Goal: Complete application form: Complete application form

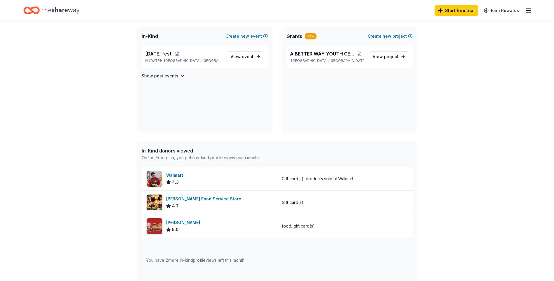
scroll to position [88, 0]
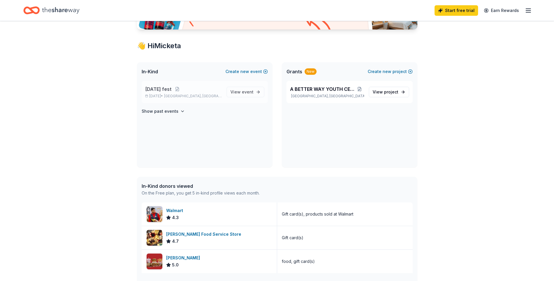
click at [171, 92] on span "[DATE] fest" at bounding box center [158, 89] width 26 height 7
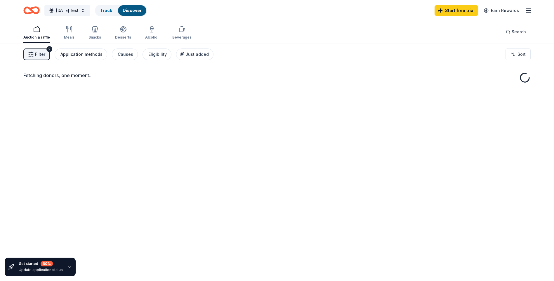
click at [94, 53] on div "Application methods" at bounding box center [81, 54] width 42 height 7
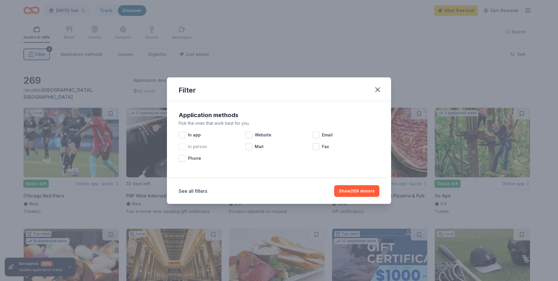
click at [188, 146] on div "In person" at bounding box center [212, 147] width 67 height 12
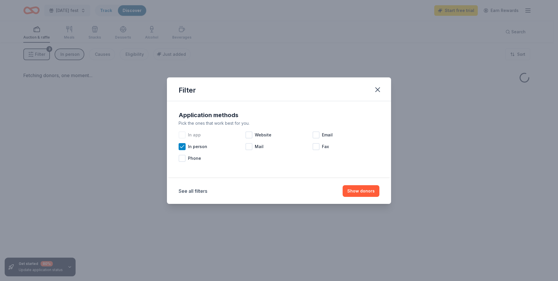
click at [183, 133] on div at bounding box center [182, 134] width 7 height 7
click at [254, 132] on div "Website" at bounding box center [279, 135] width 67 height 12
click at [189, 157] on span "Phone" at bounding box center [194, 158] width 13 height 7
click at [315, 134] on div at bounding box center [316, 134] width 7 height 7
click at [358, 193] on button "Show donors" at bounding box center [361, 191] width 37 height 12
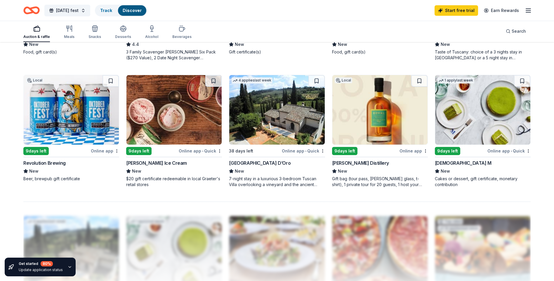
scroll to position [409, 0]
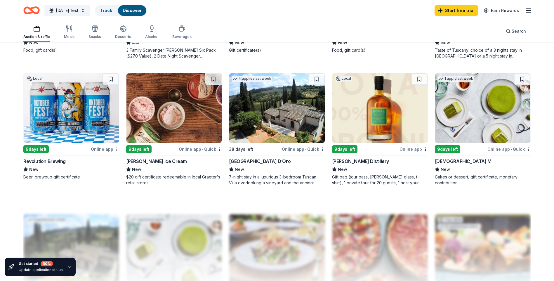
click at [282, 116] on img at bounding box center [276, 108] width 95 height 70
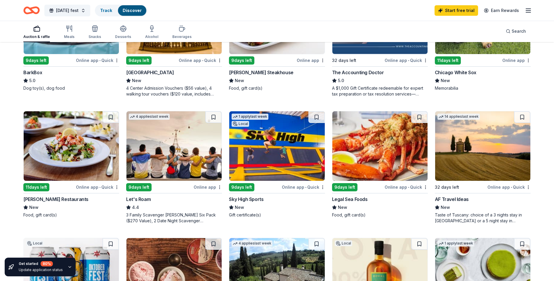
scroll to position [204, 0]
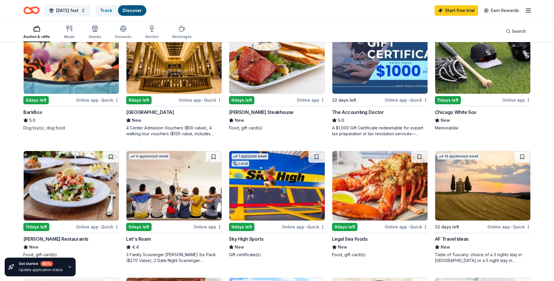
click at [56, 36] on div "Auction & raffle Meals Snacks Desserts Alcohol Beverages" at bounding box center [107, 32] width 168 height 19
click at [45, 31] on div "button" at bounding box center [36, 28] width 27 height 7
click at [67, 29] on icon "button" at bounding box center [69, 28] width 7 height 7
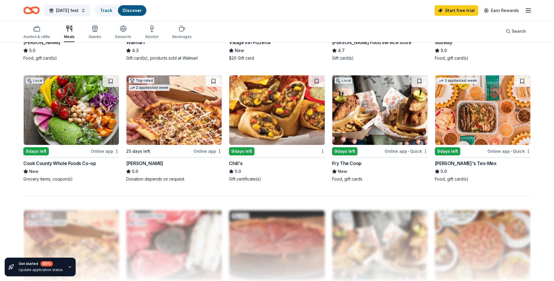
scroll to position [409, 0]
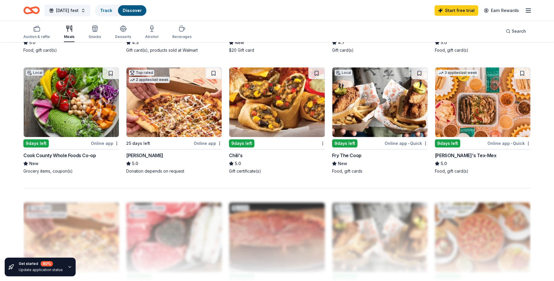
click at [257, 128] on img at bounding box center [276, 102] width 95 height 70
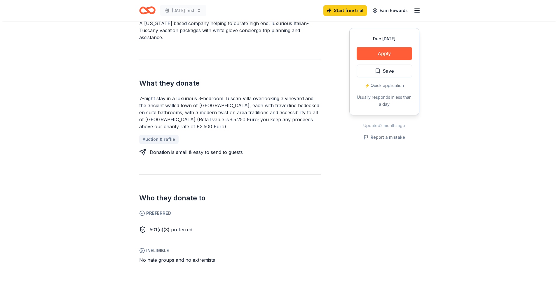
scroll to position [146, 0]
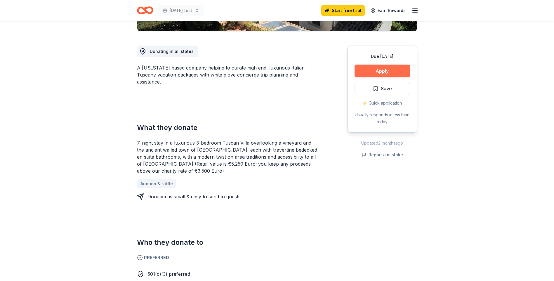
click at [390, 73] on button "Apply" at bounding box center [382, 71] width 55 height 13
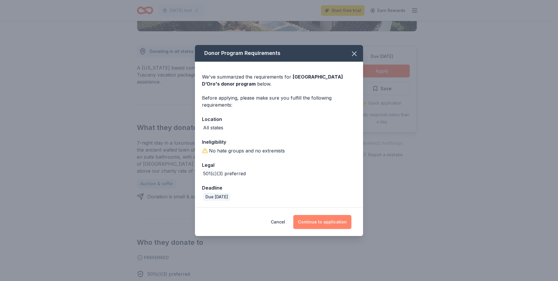
click at [324, 225] on button "Continue to application" at bounding box center [322, 222] width 58 height 14
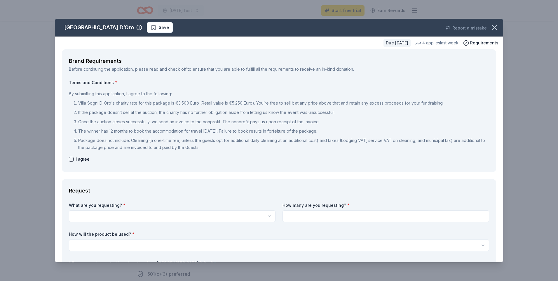
click at [70, 157] on button "button" at bounding box center [71, 159] width 5 height 5
checkbox input "true"
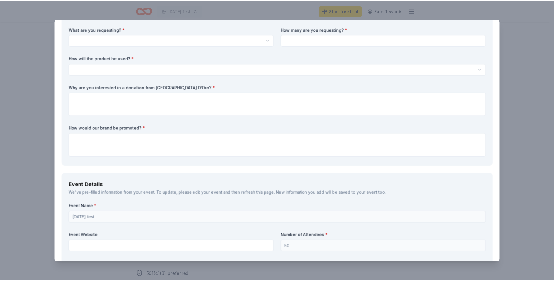
scroll to position [234, 0]
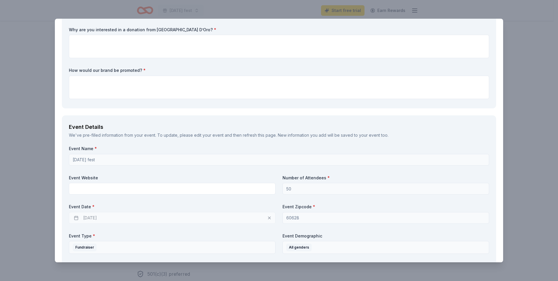
click at [530, 33] on div "Villa Sogni D’Oro Save Report a mistake Due [DATE] 4 applies last week Requirem…" at bounding box center [279, 140] width 558 height 281
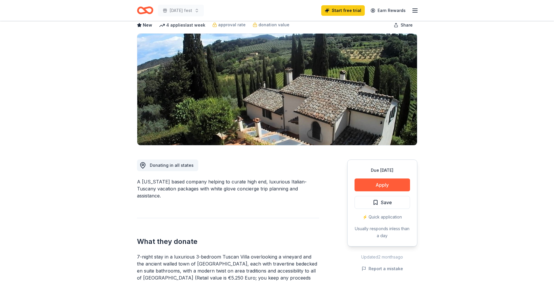
scroll to position [0, 0]
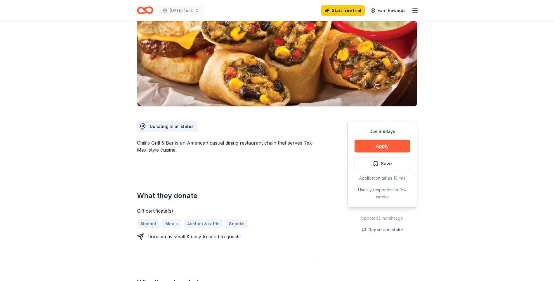
scroll to position [88, 0]
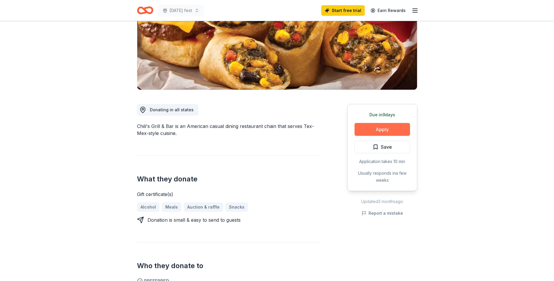
click at [374, 125] on button "Apply" at bounding box center [382, 129] width 55 height 13
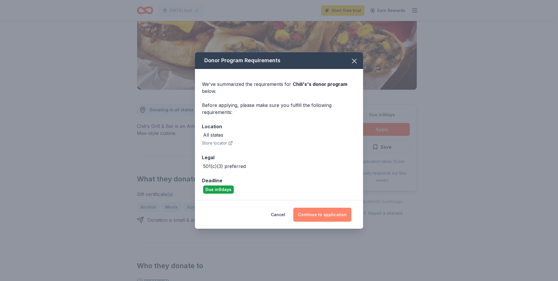
drag, startPoint x: 321, startPoint y: 213, endPoint x: 294, endPoint y: 210, distance: 26.4
click at [322, 213] on button "Continue to application" at bounding box center [322, 215] width 58 height 14
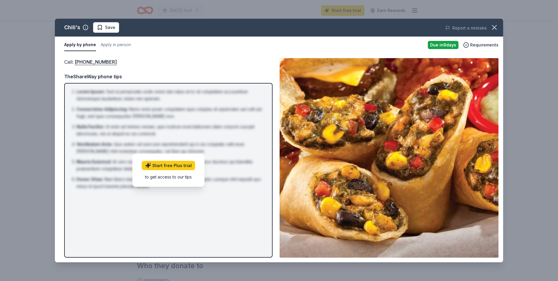
click at [490, 20] on div "Report a mistake" at bounding box center [416, 28] width 175 height 16
click at [493, 26] on icon "button" at bounding box center [495, 27] width 4 height 4
